Goal: Transaction & Acquisition: Obtain resource

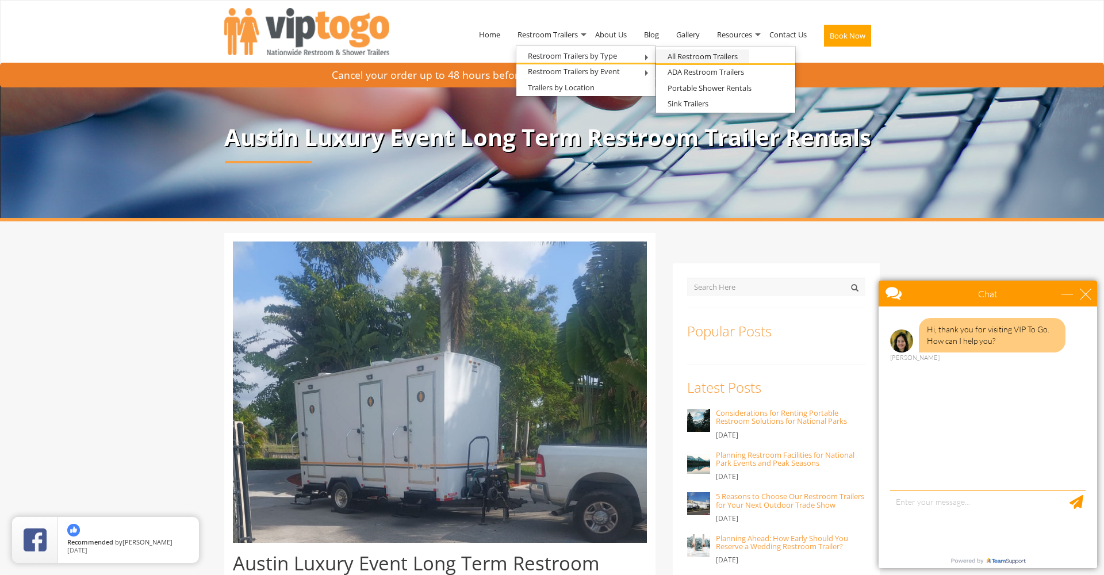
click at [688, 55] on link "All Restroom Trailers" at bounding box center [702, 56] width 93 height 14
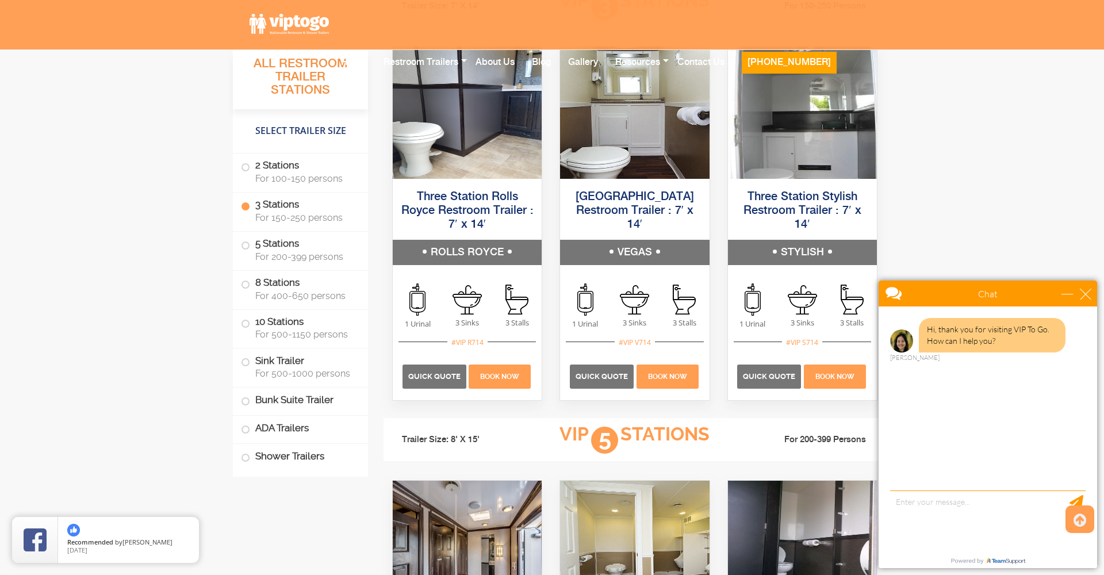
scroll to position [1674, 0]
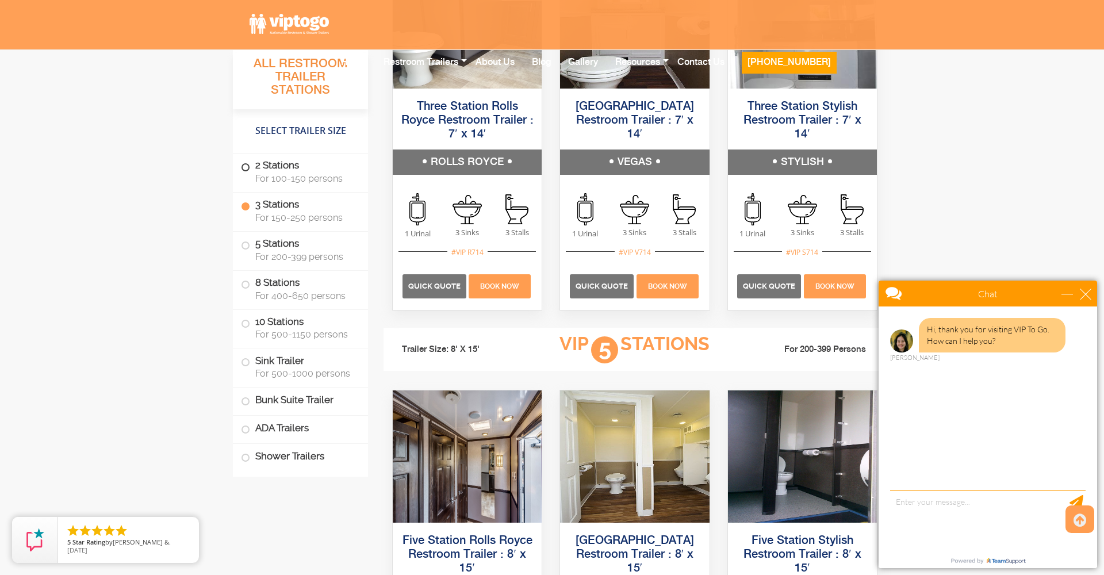
click at [246, 165] on span at bounding box center [245, 167] width 5 height 5
click at [247, 166] on span at bounding box center [245, 167] width 5 height 5
click at [296, 177] on span "For 100-150 persons" at bounding box center [304, 178] width 99 height 11
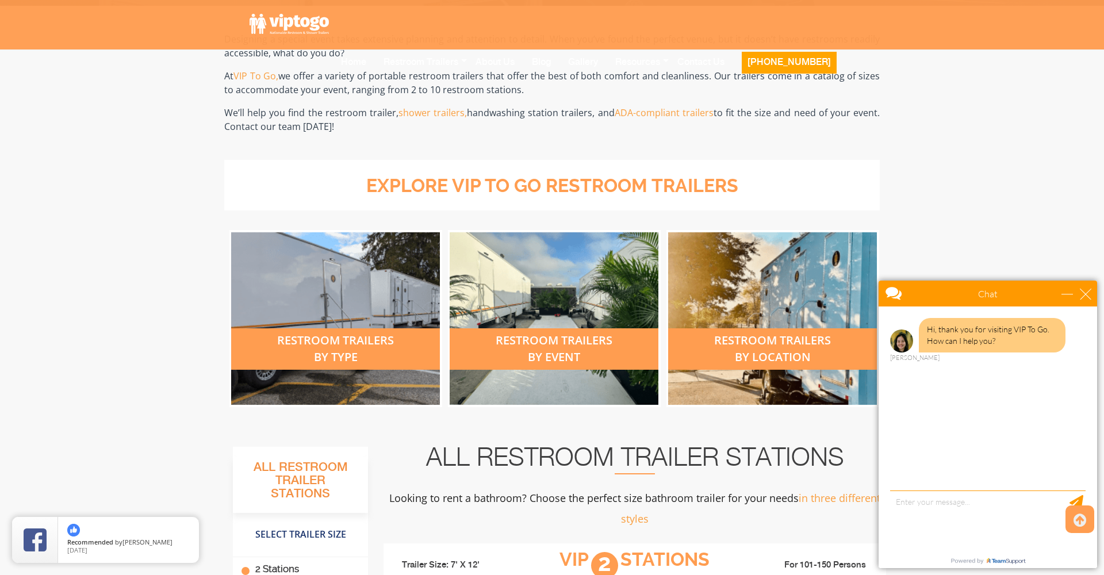
scroll to position [308, 0]
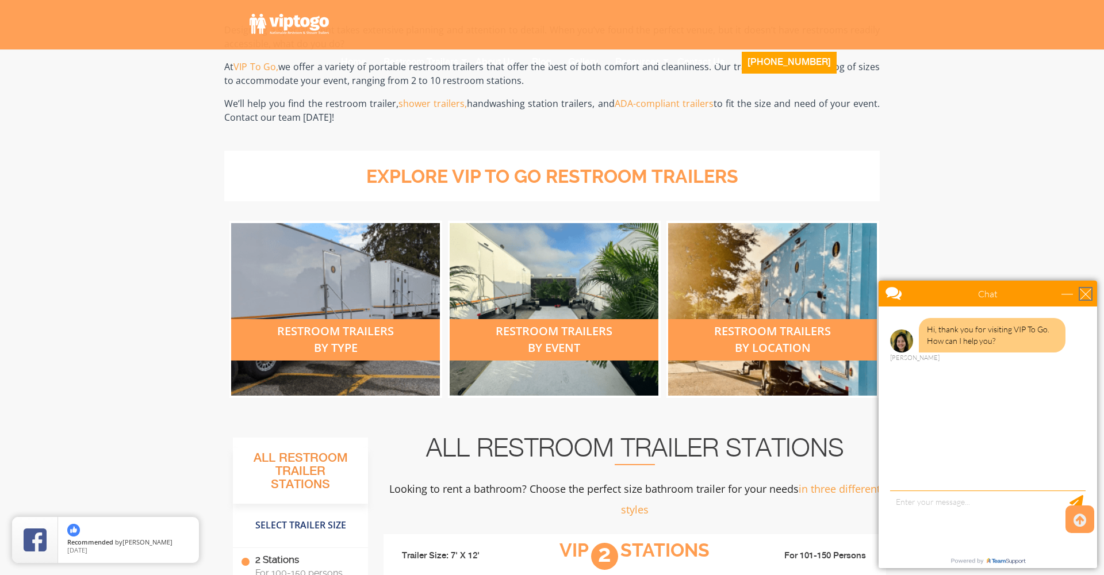
click at [1087, 293] on div "close" at bounding box center [1086, 294] width 12 height 12
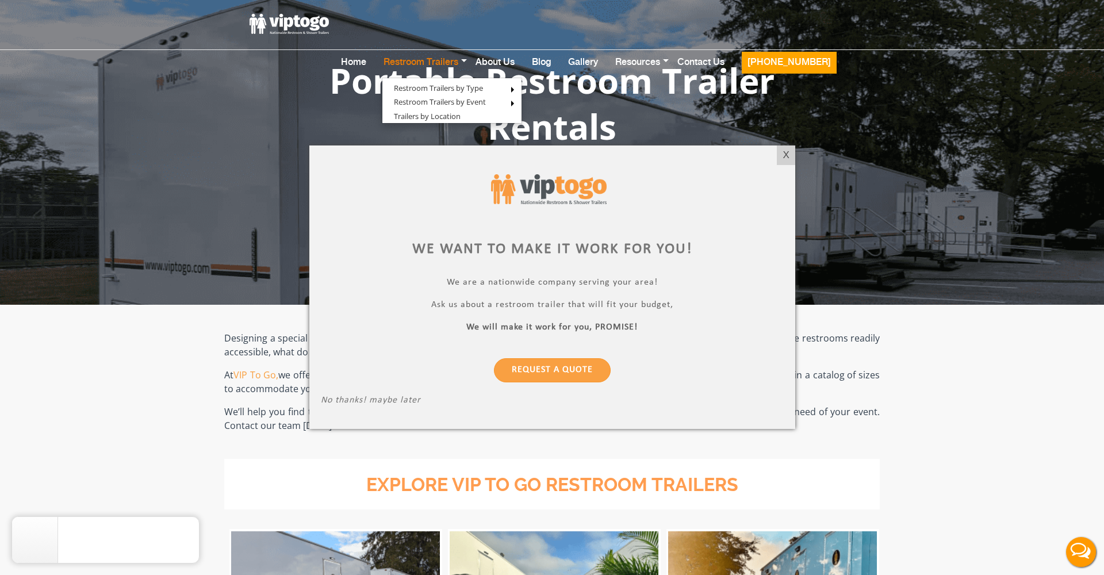
scroll to position [0, 0]
